Goal: Information Seeking & Learning: Learn about a topic

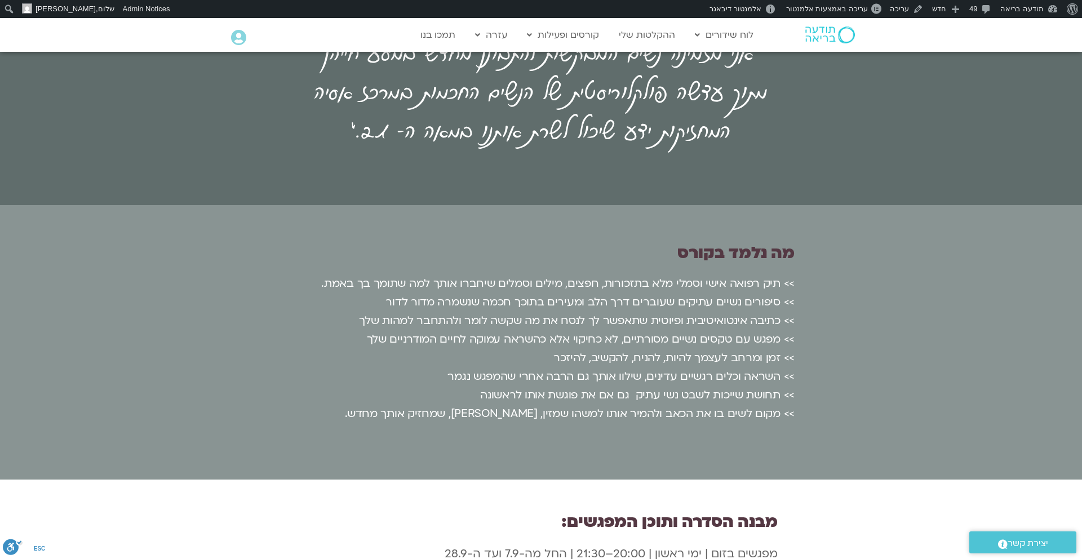
scroll to position [1818, 0]
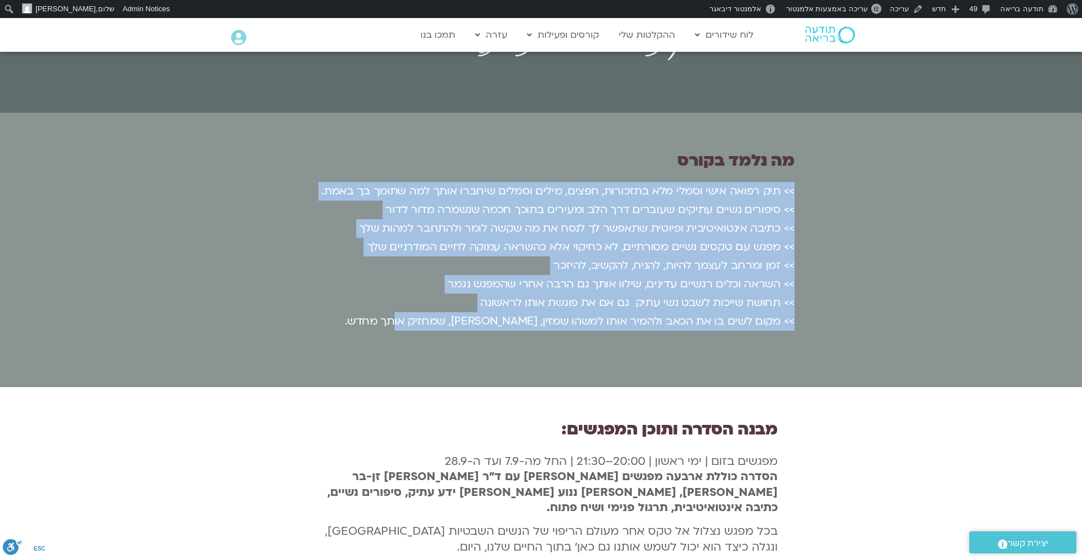
drag, startPoint x: 393, startPoint y: 240, endPoint x: 793, endPoint y: 111, distance: 420.4
click at [794, 182] on p ">> תיק רפואה אישי וסמלי מלא בתזכורות, חפצים, מילים וסמלים שיחברו אותך למה שתומך…" at bounding box center [540, 256] width 507 height 149
copy p ">> תיק רפואה אישי וסמלי מלא בתזכורות, חפצים, מילים וסמלים שיחברו אותך למה שתומך…"
click at [603, 182] on p ">> תיק רפואה אישי וסמלי מלא בתזכורות, חפצים, מילים וסמלים שיחברו אותך למה שתומך…" at bounding box center [540, 256] width 507 height 149
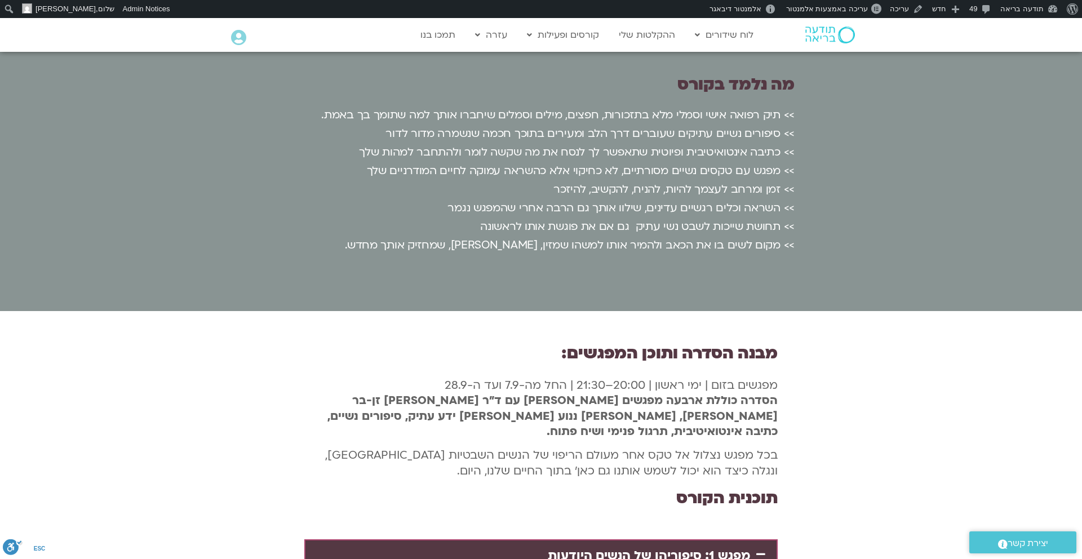
scroll to position [1897, 0]
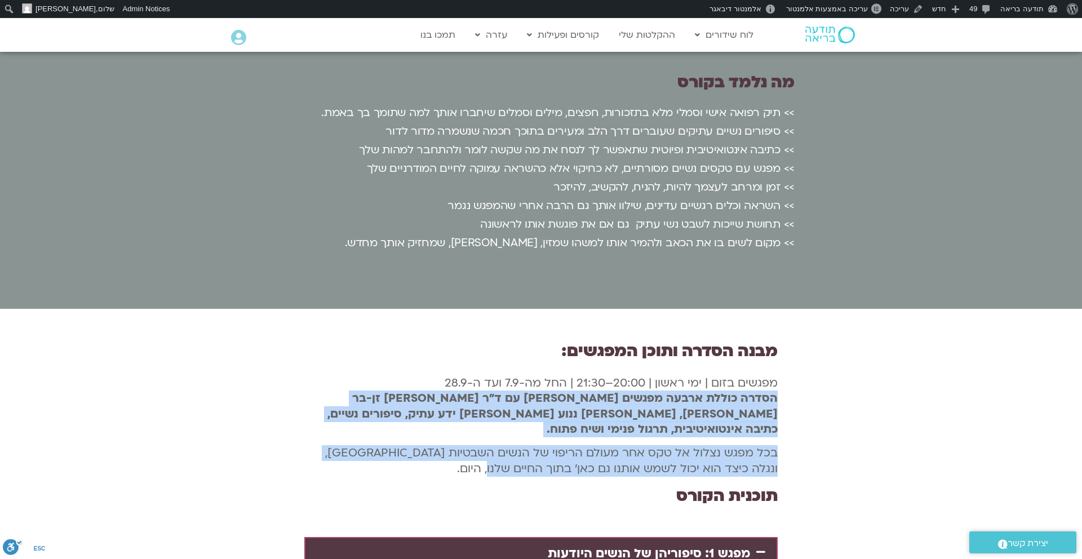
drag, startPoint x: 777, startPoint y: 318, endPoint x: 491, endPoint y: 374, distance: 291.1
click at [491, 375] on div "מפגשים בזום | ימי ראשון | 20:00–21:30 | החל מה-7.9 ועד ה-28.9 הסדרה כוללת ארבעה…" at bounding box center [540, 425] width 473 height 101
copy div "הסדרה כוללת ארבעה מפגשים [PERSON_NAME] עם ד"ר [PERSON_NAME] זן-בר [PERSON_NAME]…"
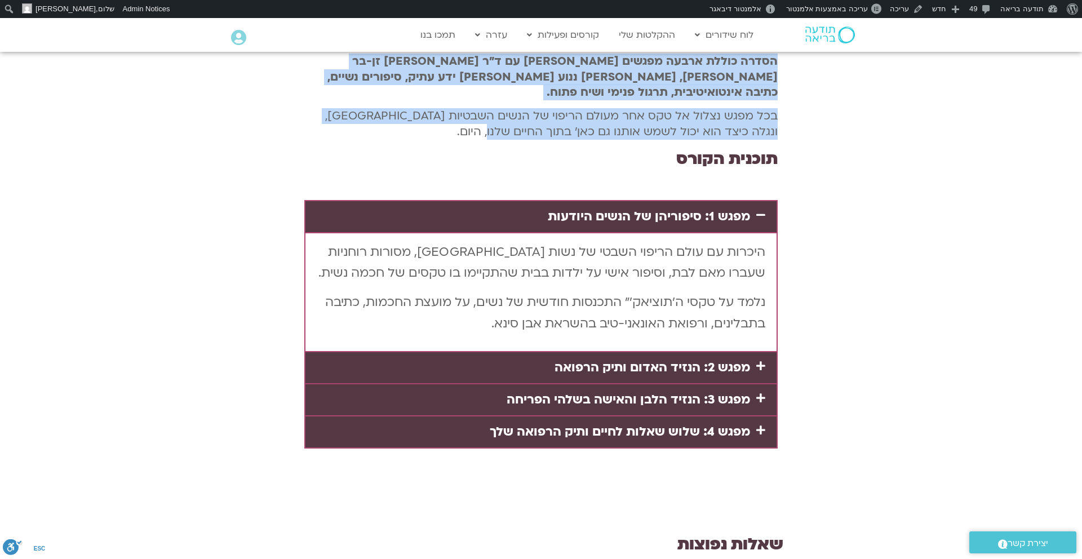
scroll to position [2243, 0]
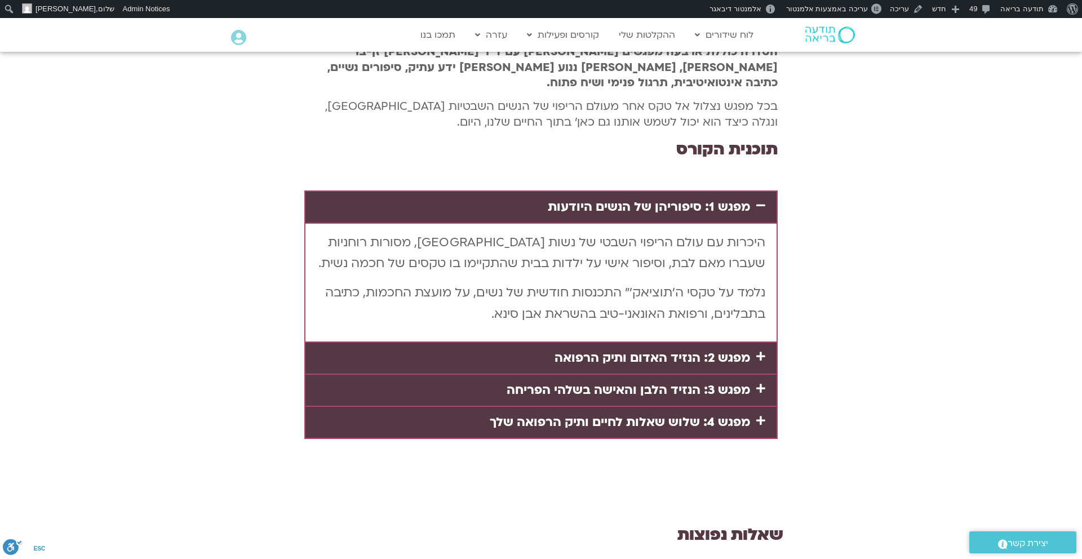
click at [619, 349] on link "מפגש 2: הנזיד האדום ותיק הרפואה" at bounding box center [652, 357] width 196 height 17
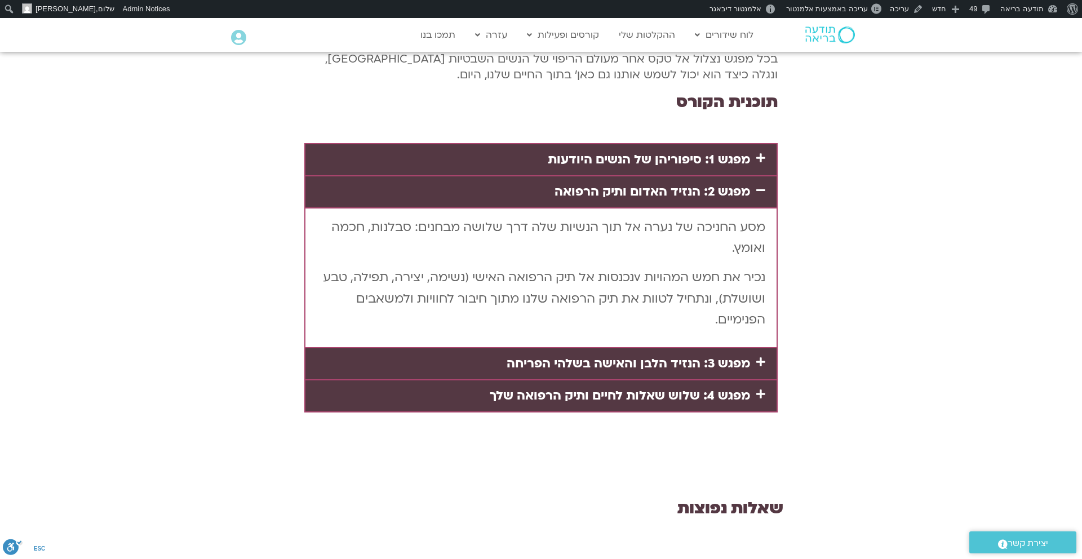
scroll to position [2292, 0]
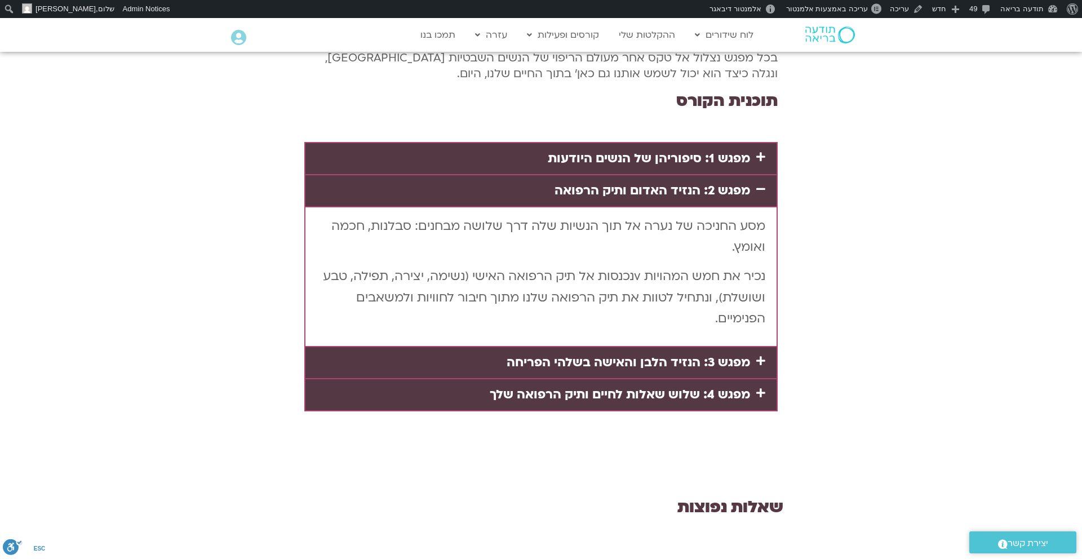
click at [619, 354] on link "מפגש 3: הנזיד הלבן והאישה בשלהי הפריחה" at bounding box center [628, 362] width 243 height 17
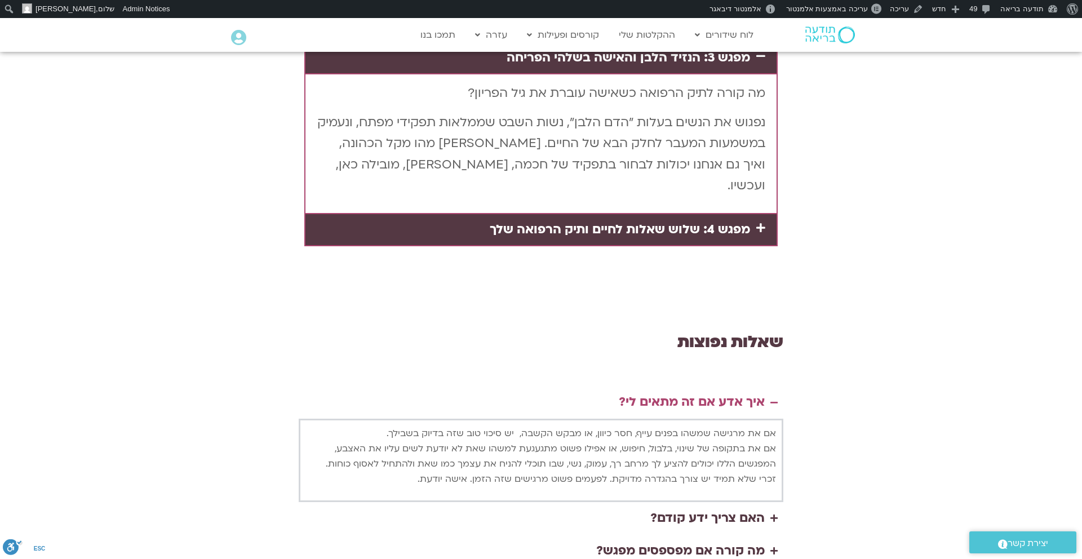
scroll to position [2466, 0]
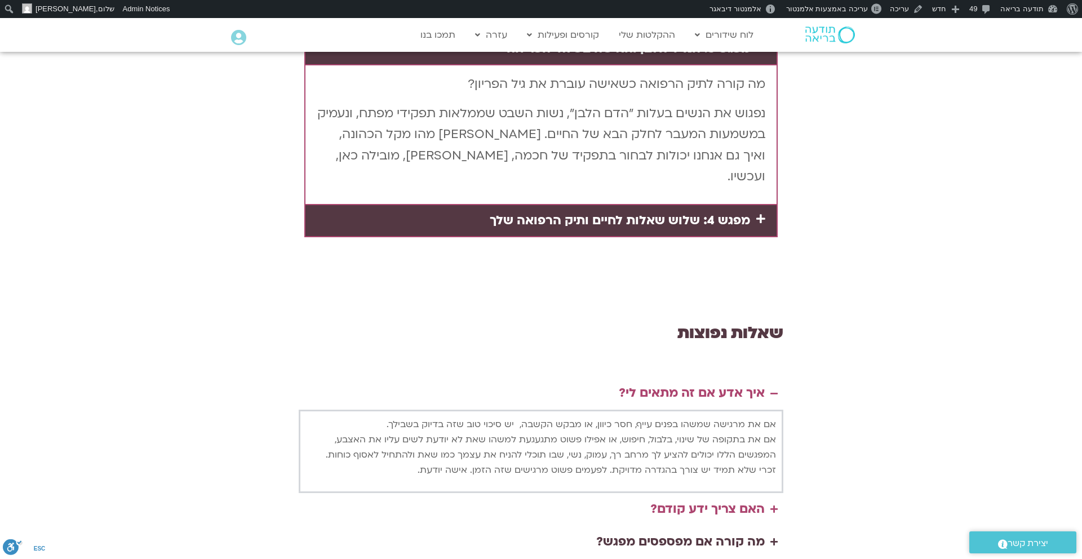
click at [680, 499] on div "האם צריך ידע קודם?" at bounding box center [707, 509] width 114 height 21
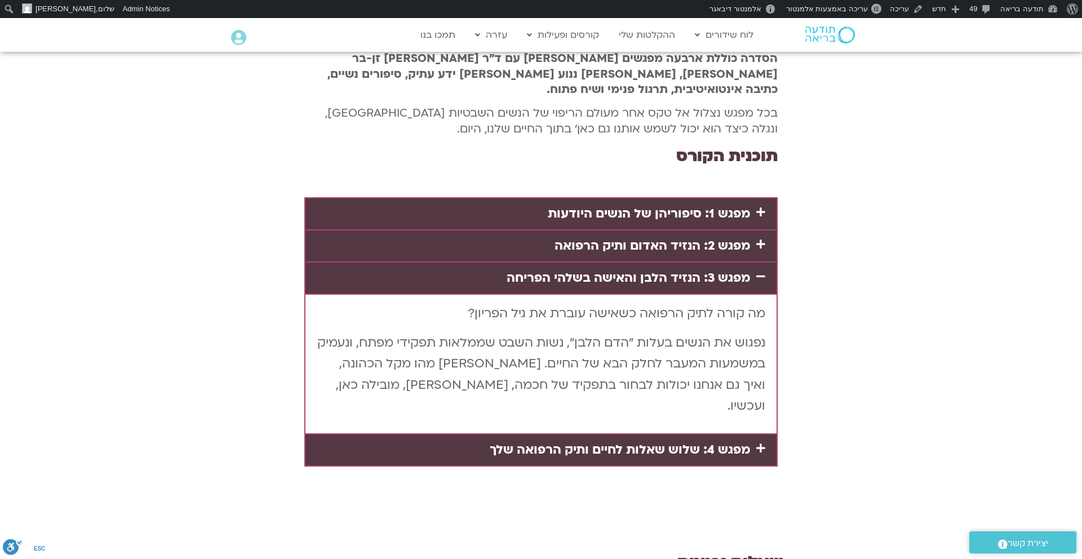
scroll to position [2235, 0]
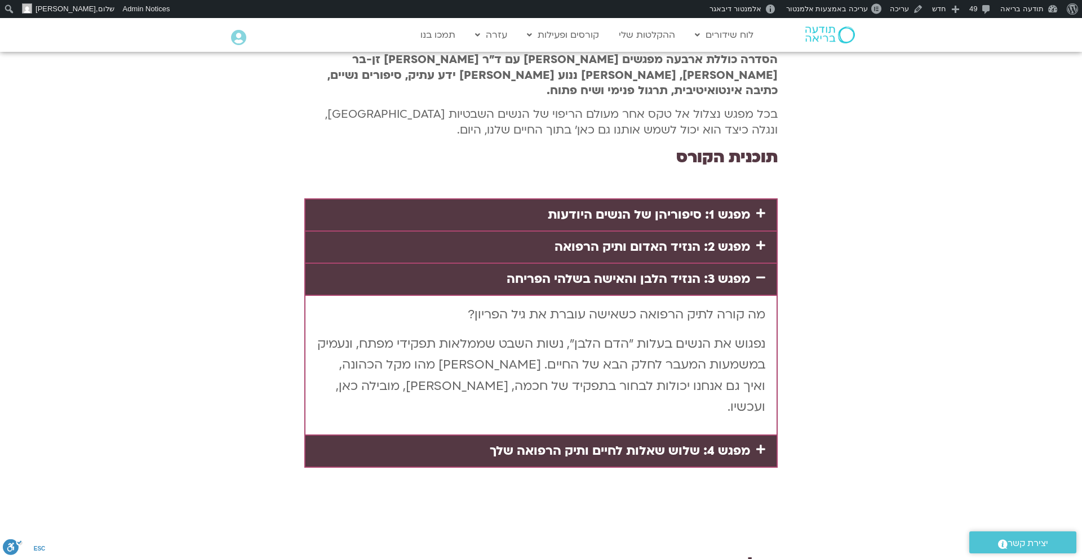
click at [676, 442] on link "מפגש 4: שלוש שאלות לחיים ותיק הרפואה שלך" at bounding box center [620, 450] width 260 height 17
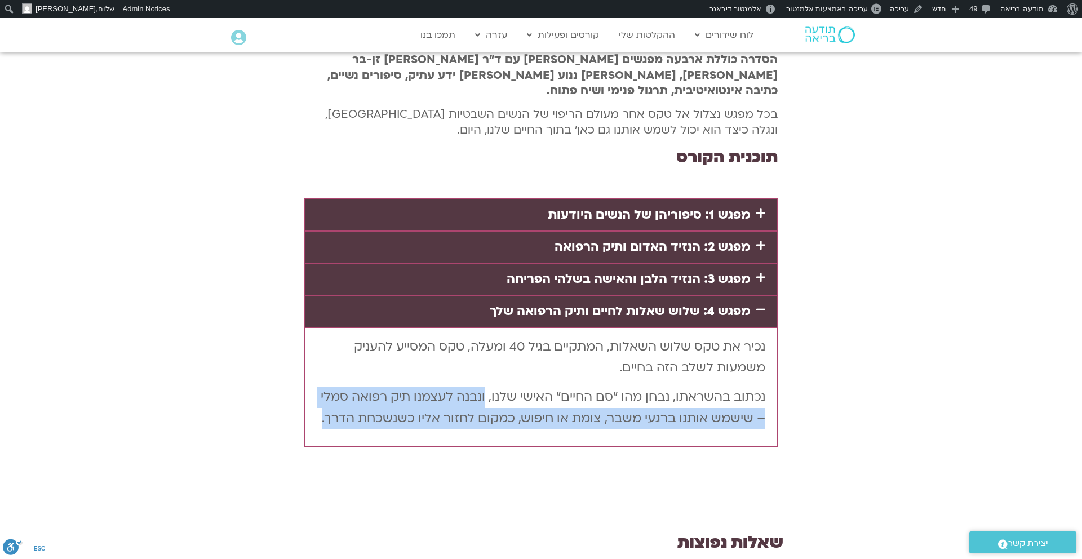
drag, startPoint x: 485, startPoint y: 304, endPoint x: 468, endPoint y: 338, distance: 38.3
click at [468, 338] on div "נכיר את טקס שלוש השאלות, המתקיים בגיל 40 ומעלה, טקס המסייע להעניק משמעות לשלב ה…" at bounding box center [540, 386] width 471 height 119
copy p "ונבנה לעצמנו תיק רפואה סמלי – שישמש אותנו ברגעי משבר, צומת או חיפוש, כמקום לחזו…"
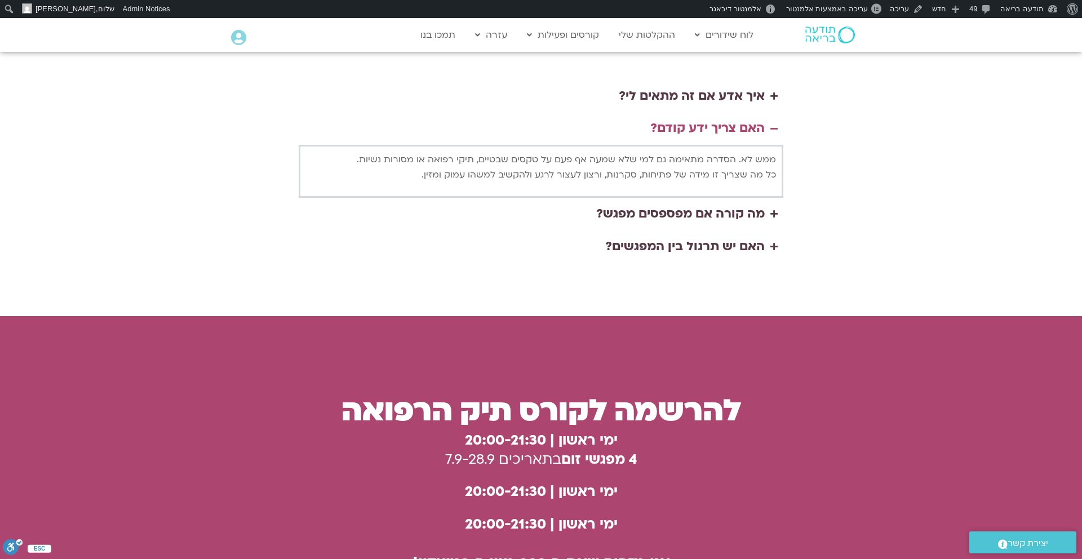
scroll to position [2741, 0]
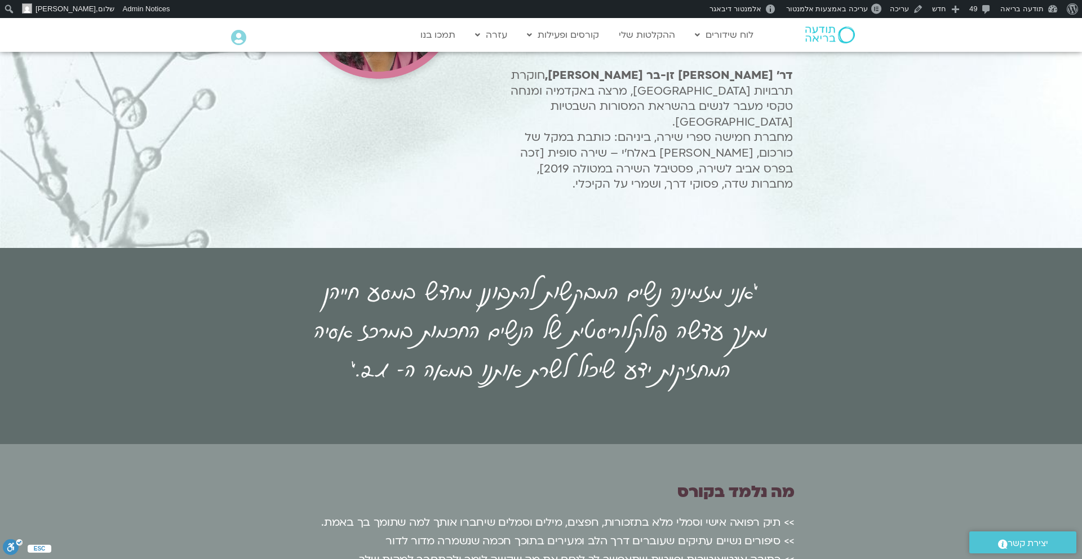
scroll to position [1400, 0]
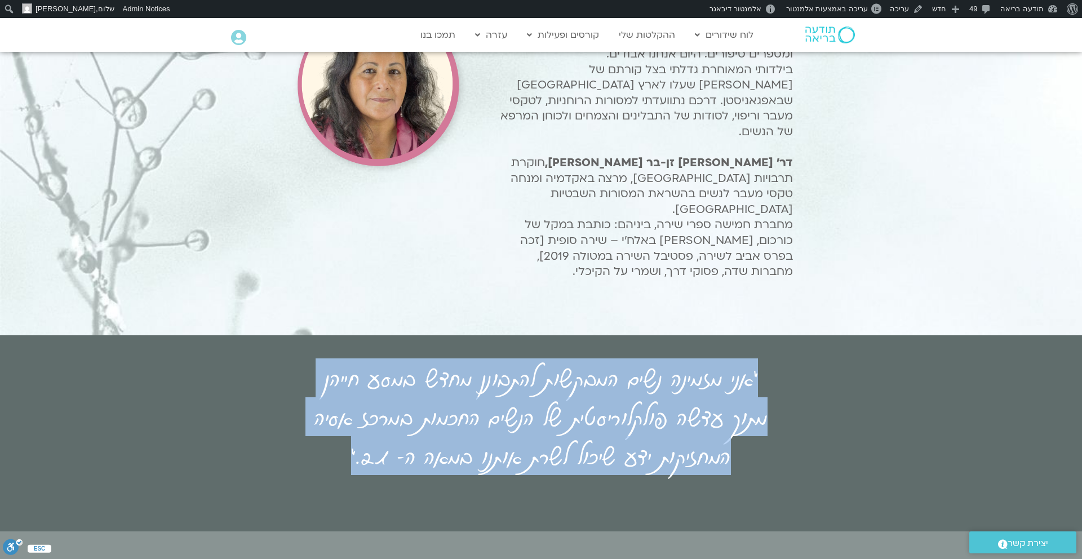
drag, startPoint x: 770, startPoint y: 304, endPoint x: 357, endPoint y: 411, distance: 427.1
click at [357, 411] on div "״אני מזמינה נשים המבקשות להתבונן מחדש במסע חייהן מתוך עדשה פולקלוריסטית של הנשי…" at bounding box center [541, 433] width 518 height 128
copy h3 "״אני מזמינה נשים המבקשות להתבונן מחדש במסע חייהן מתוך עדשה פולקלוריסטית של הנשי…"
